Goal: Information Seeking & Learning: Learn about a topic

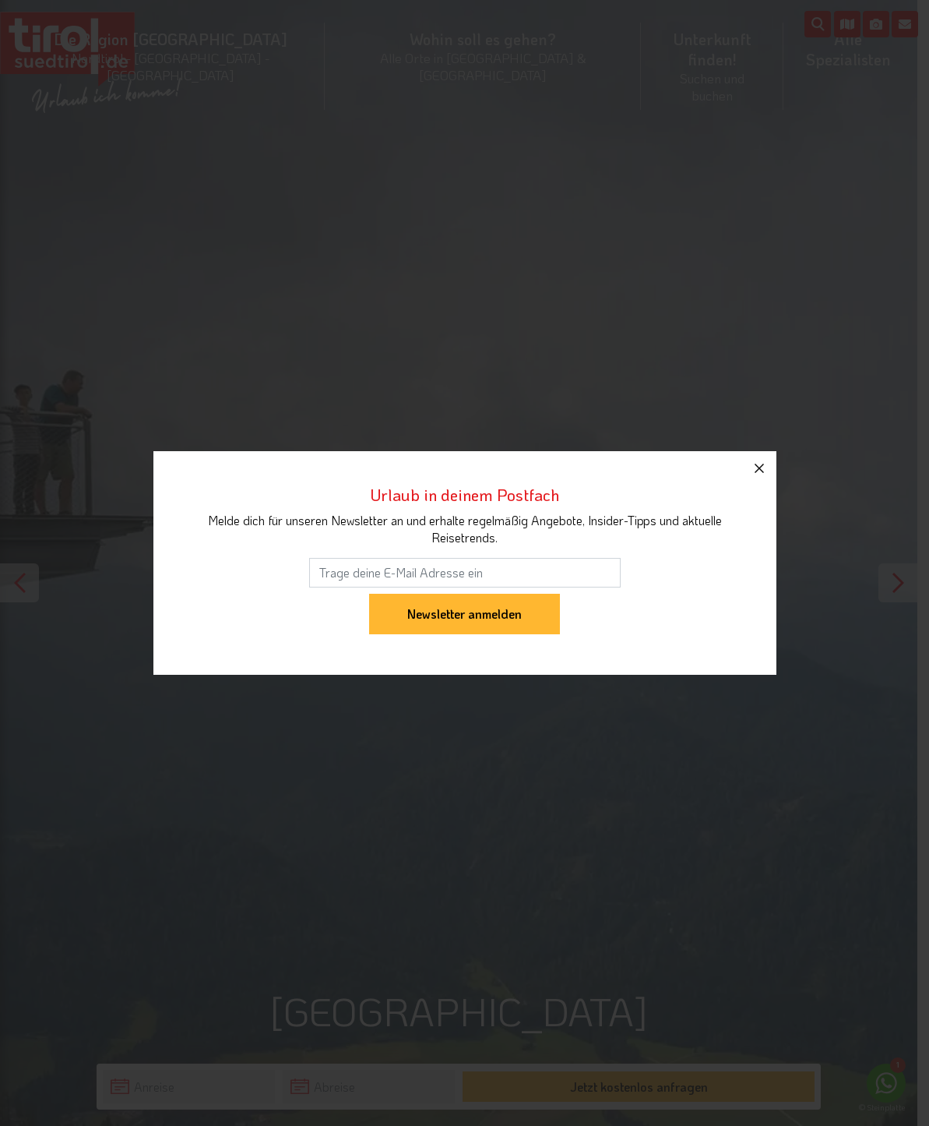
click at [753, 476] on icon "button" at bounding box center [759, 468] width 19 height 19
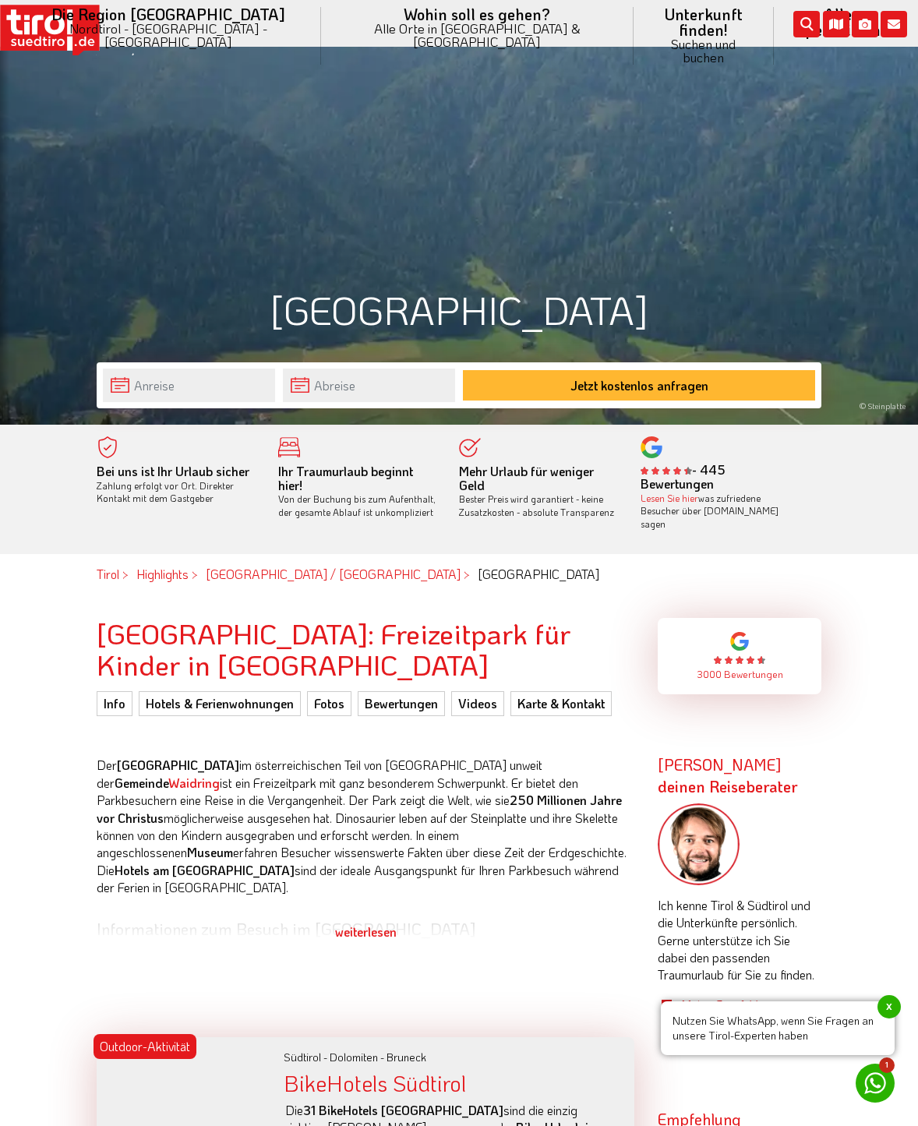
scroll to position [779, 0]
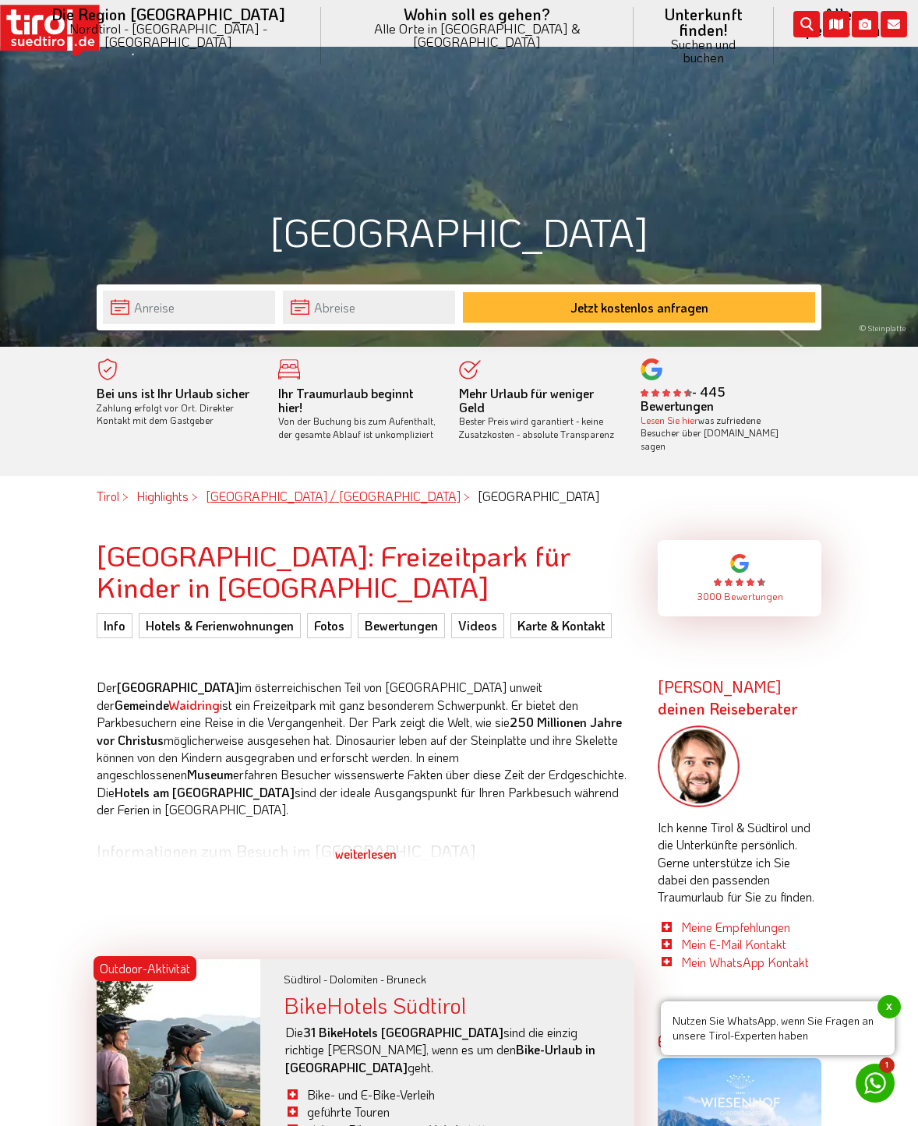
click at [287, 488] on link "Nordtirol / Tirol" at bounding box center [333, 496] width 255 height 16
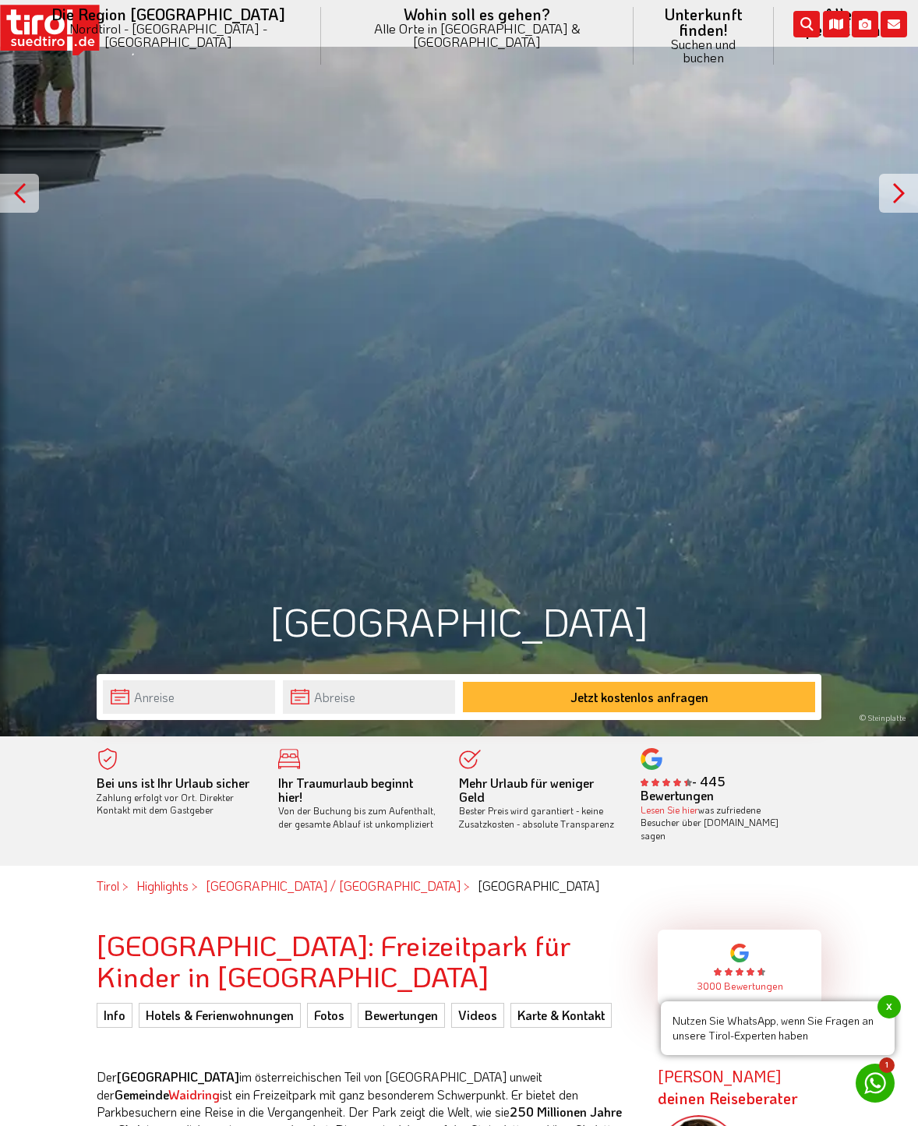
scroll to position [701, 0]
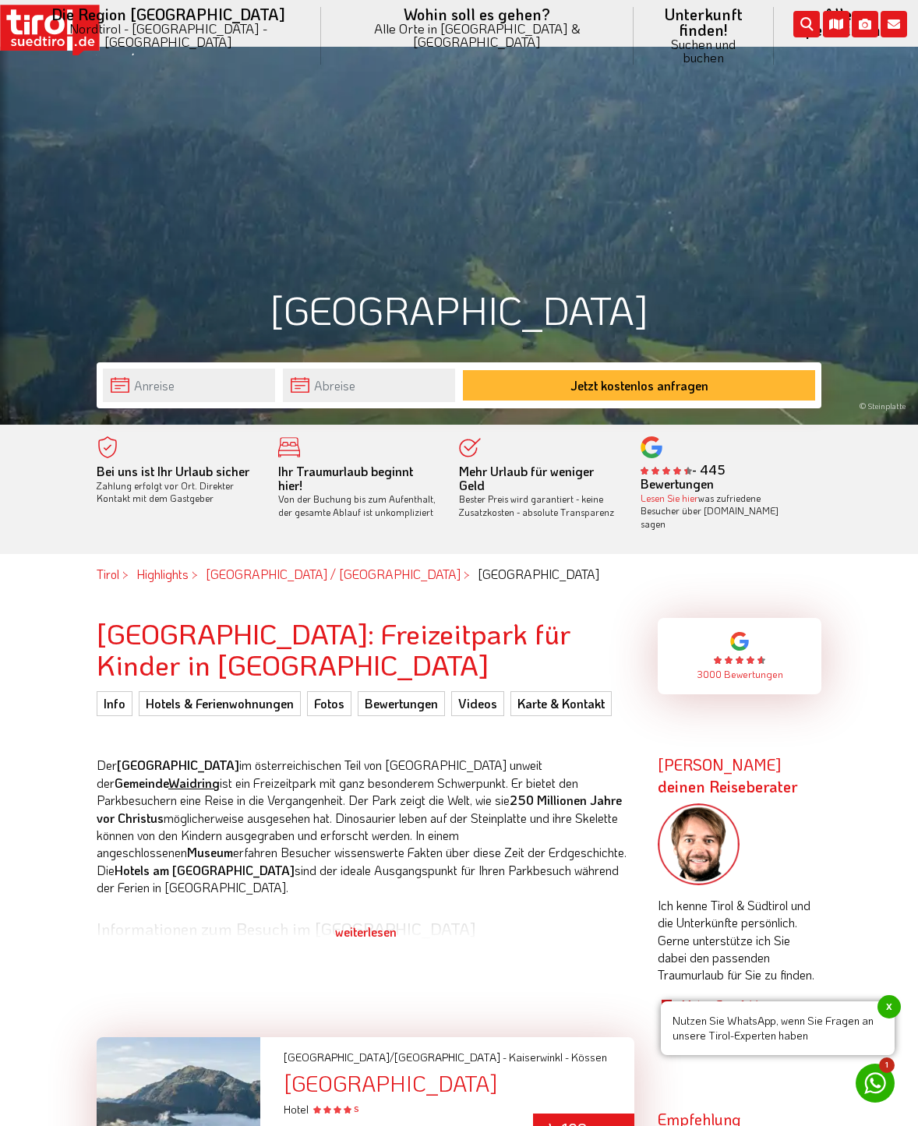
click at [220, 774] on link "Waidring" at bounding box center [193, 782] width 51 height 16
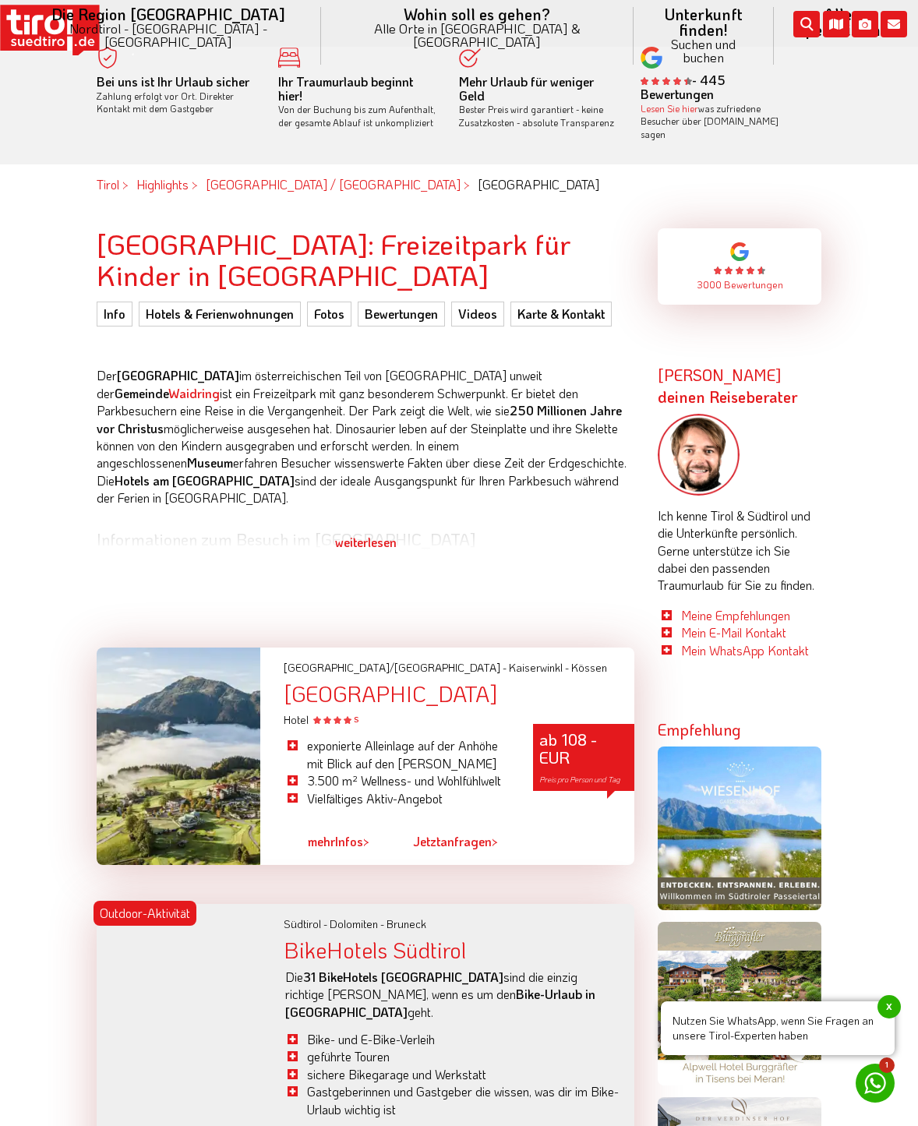
scroll to position [1246, 0]
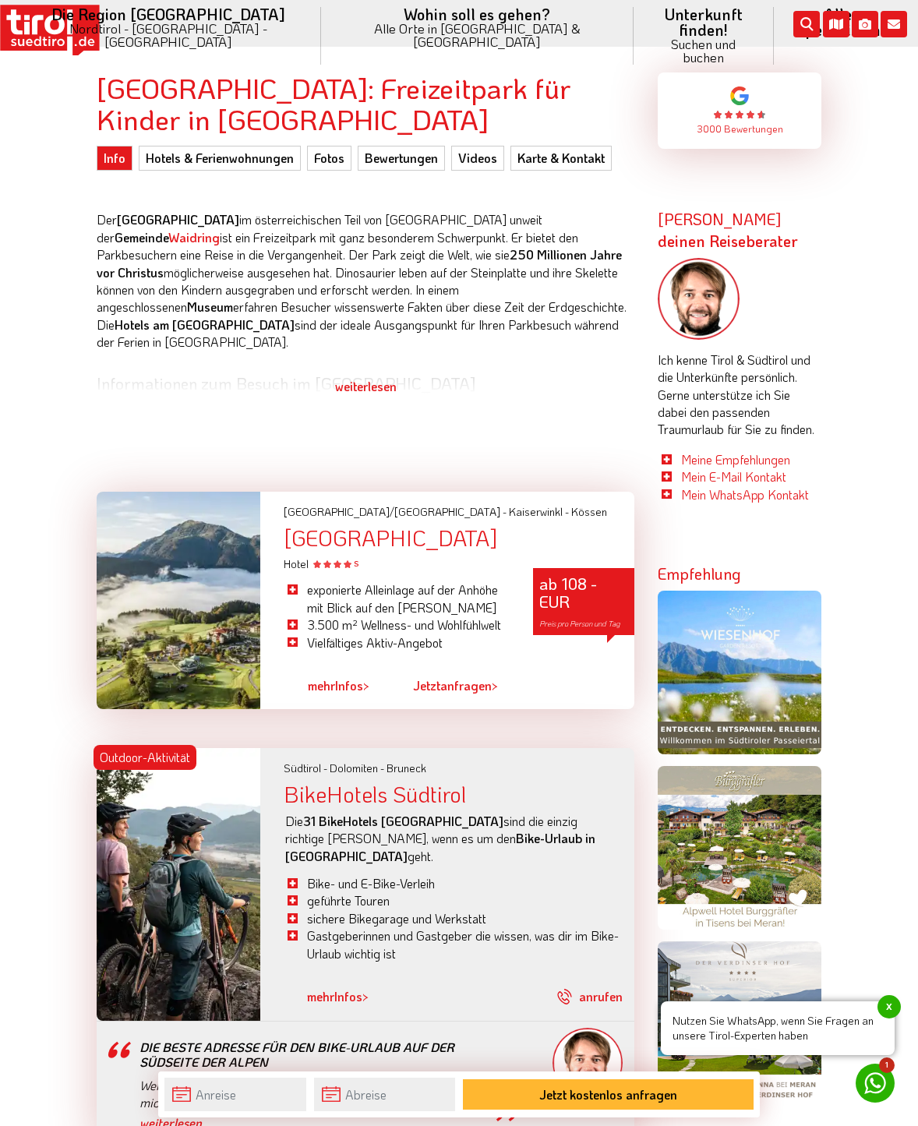
click at [358, 378] on div "weiterlesen" at bounding box center [366, 386] width 538 height 39
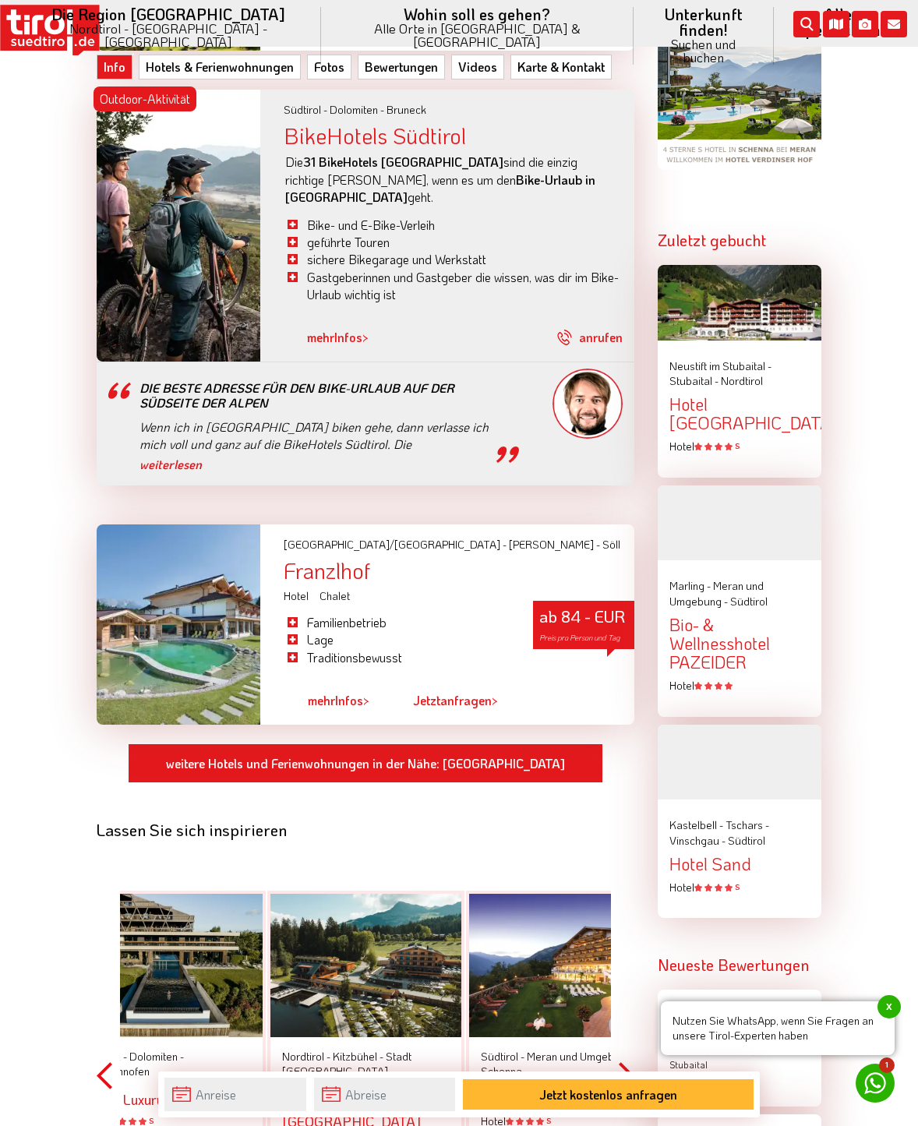
scroll to position [2026, 0]
